Goal: Task Accomplishment & Management: Complete application form

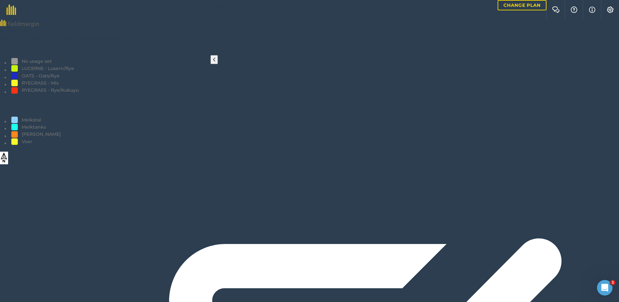
type input "Vreet"
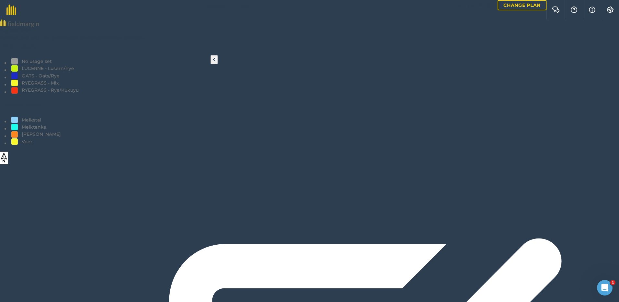
type input "Vreet"
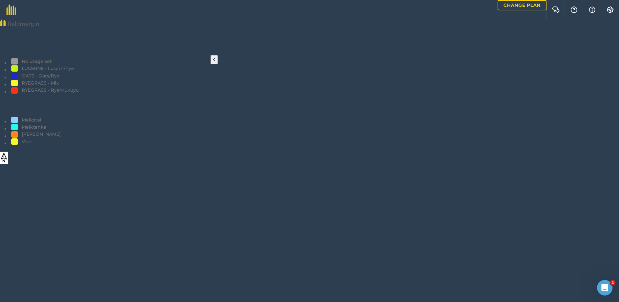
scroll to position [29, 0]
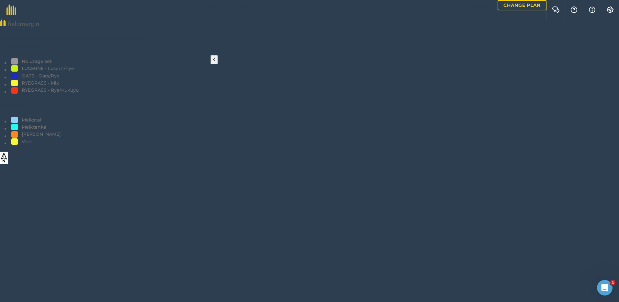
scroll to position [210, 0]
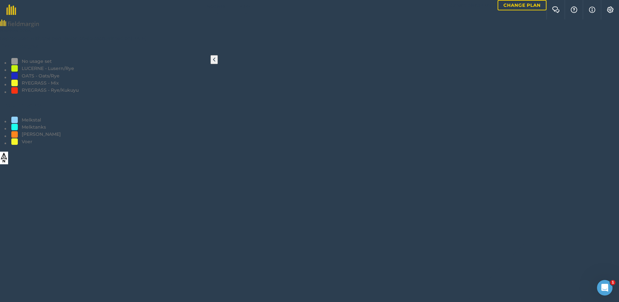
scroll to position [194, 0]
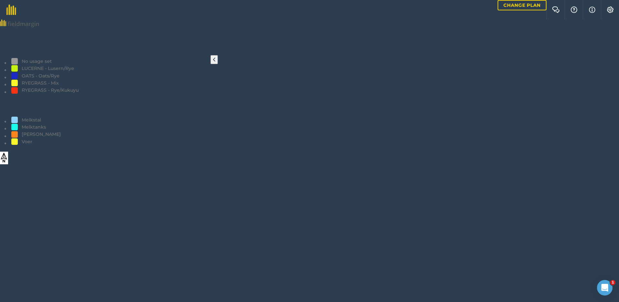
scroll to position [29, 0]
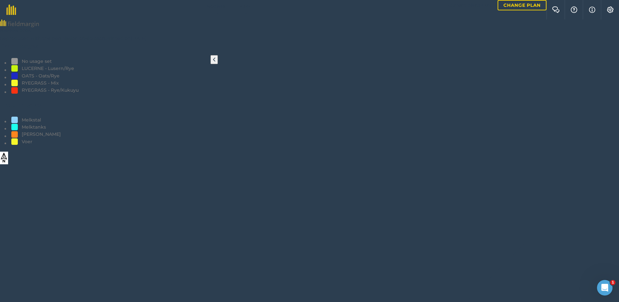
scroll to position [162, 0]
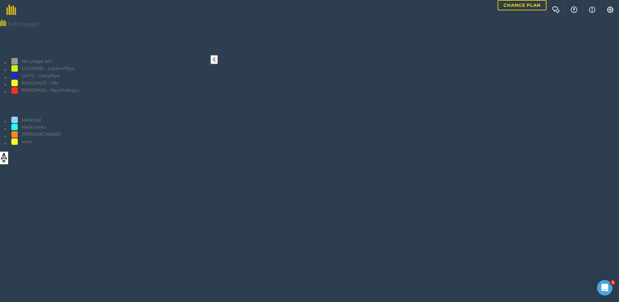
scroll to position [29, 0]
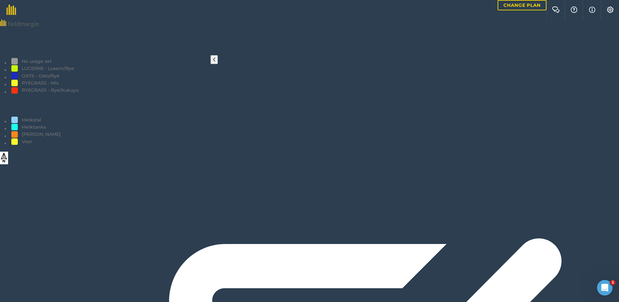
drag, startPoint x: 57, startPoint y: 55, endPoint x: 55, endPoint y: 58, distance: 3.3
type input "Vreet"
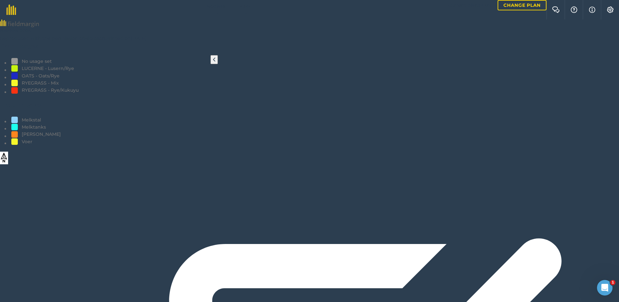
scroll to position [3, 0]
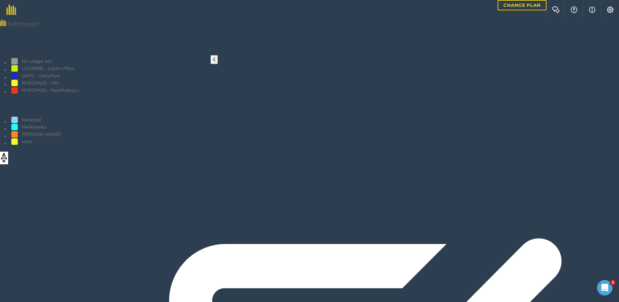
type input "Vreet"
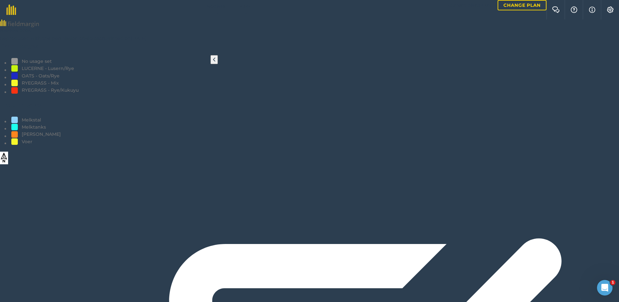
drag, startPoint x: 83, startPoint y: 113, endPoint x: 87, endPoint y: 115, distance: 4.4
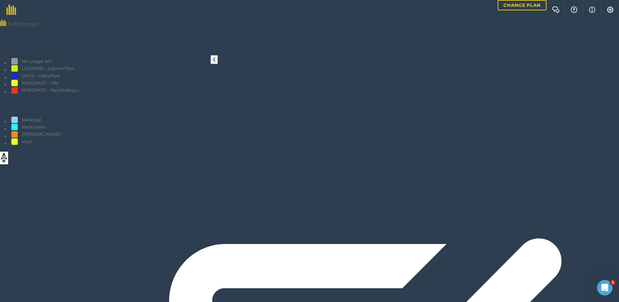
type input "Vreet"
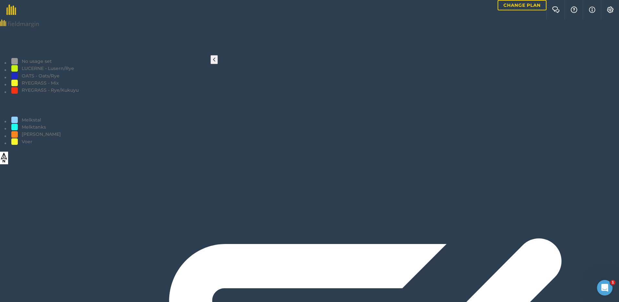
drag, startPoint x: 97, startPoint y: 235, endPoint x: 107, endPoint y: 207, distance: 30.1
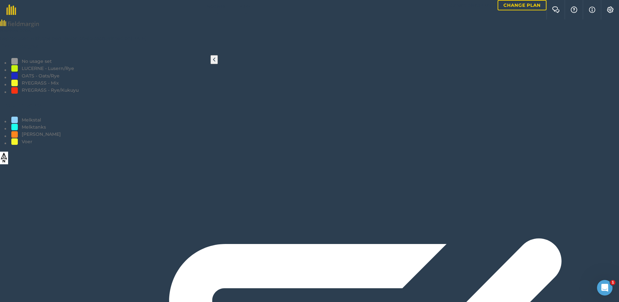
drag, startPoint x: 150, startPoint y: 199, endPoint x: 151, endPoint y: 204, distance: 5.6
